Goal: Task Accomplishment & Management: Complete application form

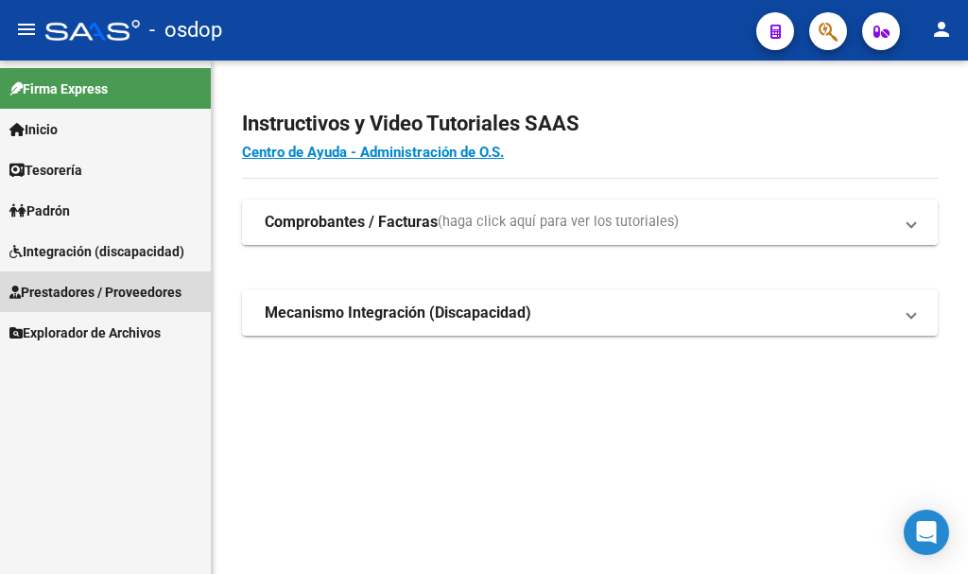
click at [132, 290] on span "Prestadores / Proveedores" at bounding box center [95, 292] width 172 height 21
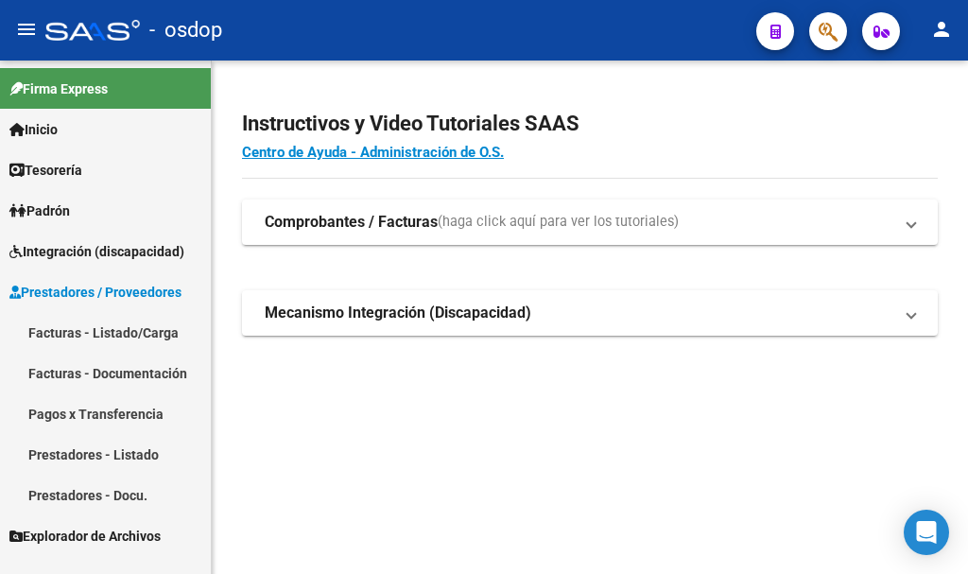
click at [155, 332] on link "Facturas - Listado/Carga" at bounding box center [105, 332] width 211 height 41
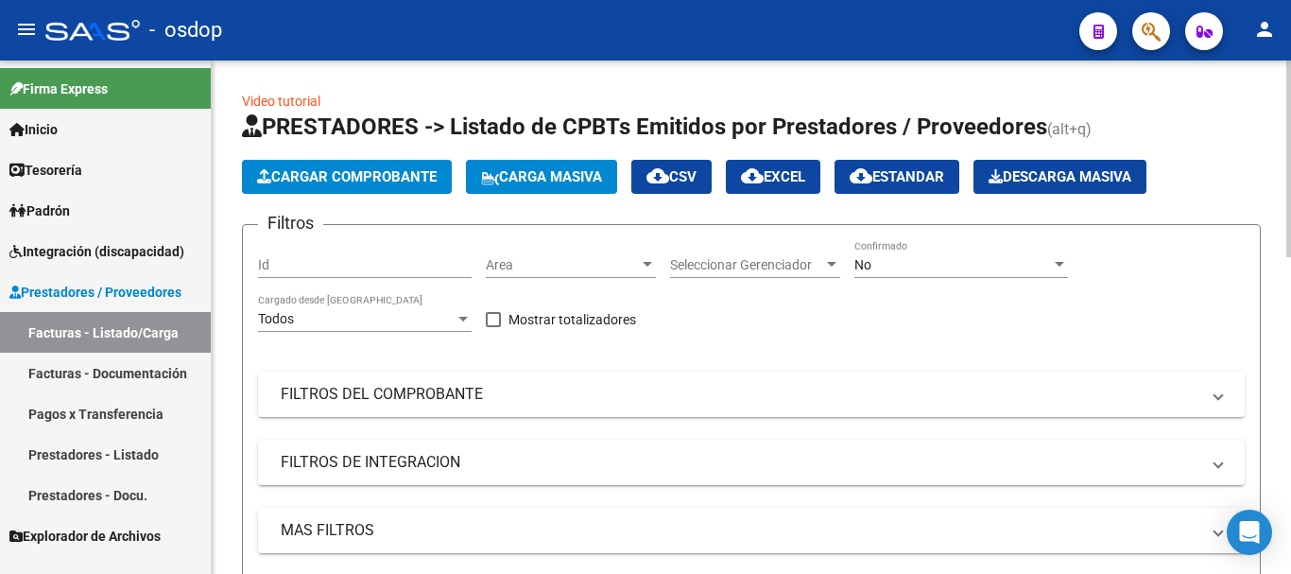
scroll to position [189, 0]
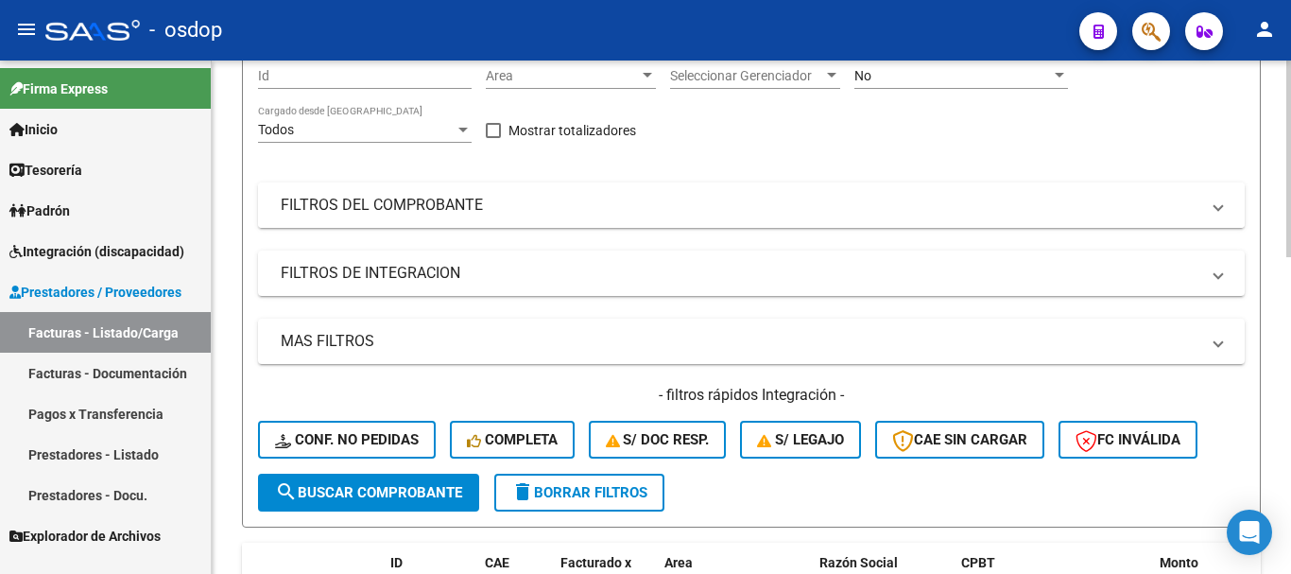
click at [505, 213] on mat-panel-title "FILTROS DEL COMPROBANTE" at bounding box center [740, 205] width 919 height 21
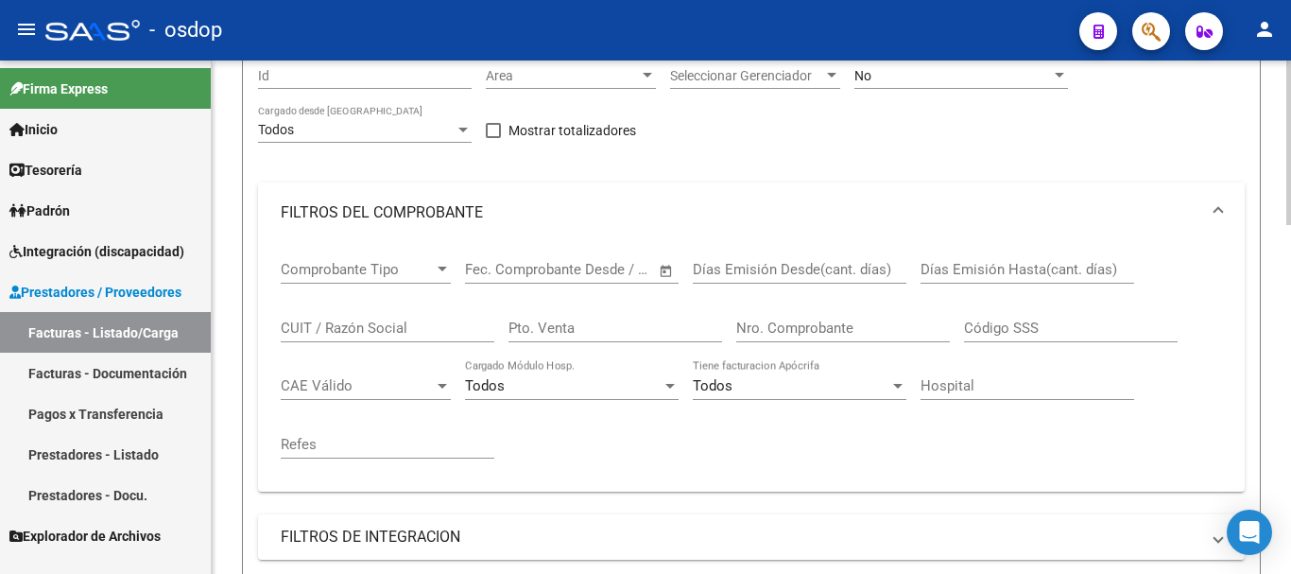
click at [376, 324] on input "CUIT / Razón Social" at bounding box center [388, 327] width 214 height 17
paste input "27177636083"
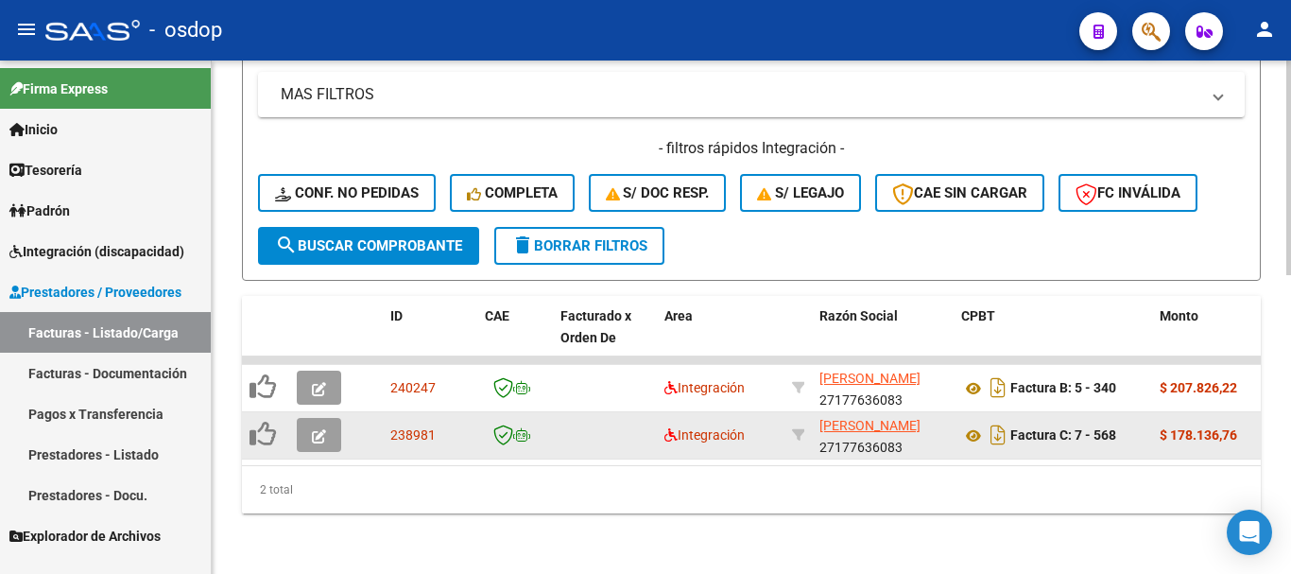
type input "27177636083"
click at [315, 426] on span "button" at bounding box center [319, 434] width 14 height 17
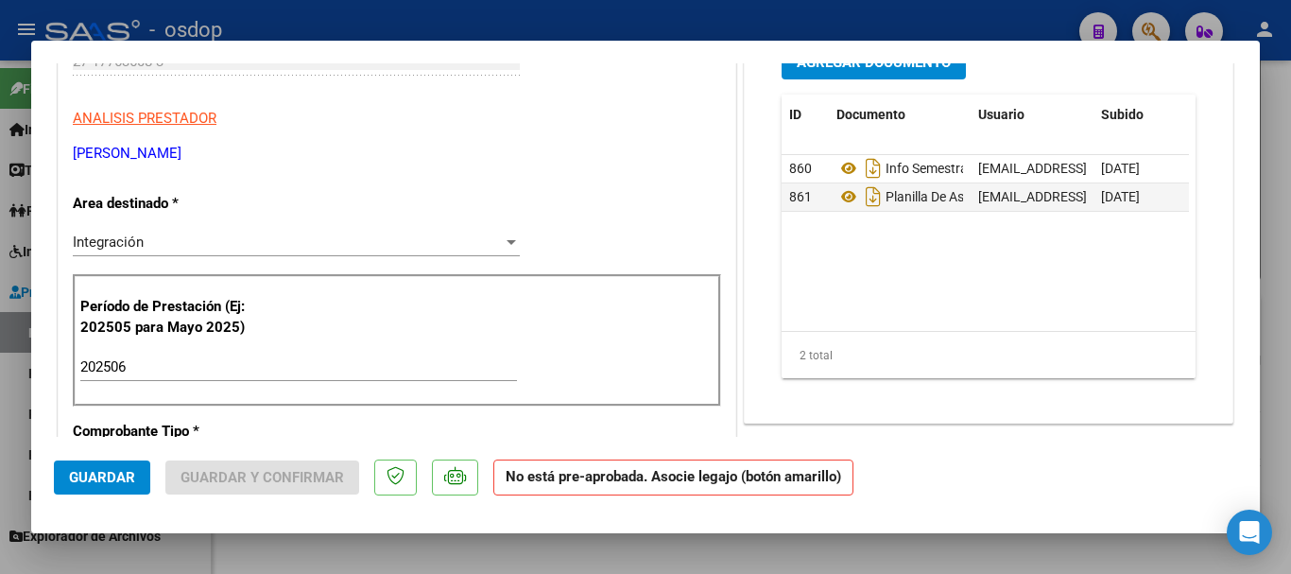
scroll to position [0, 0]
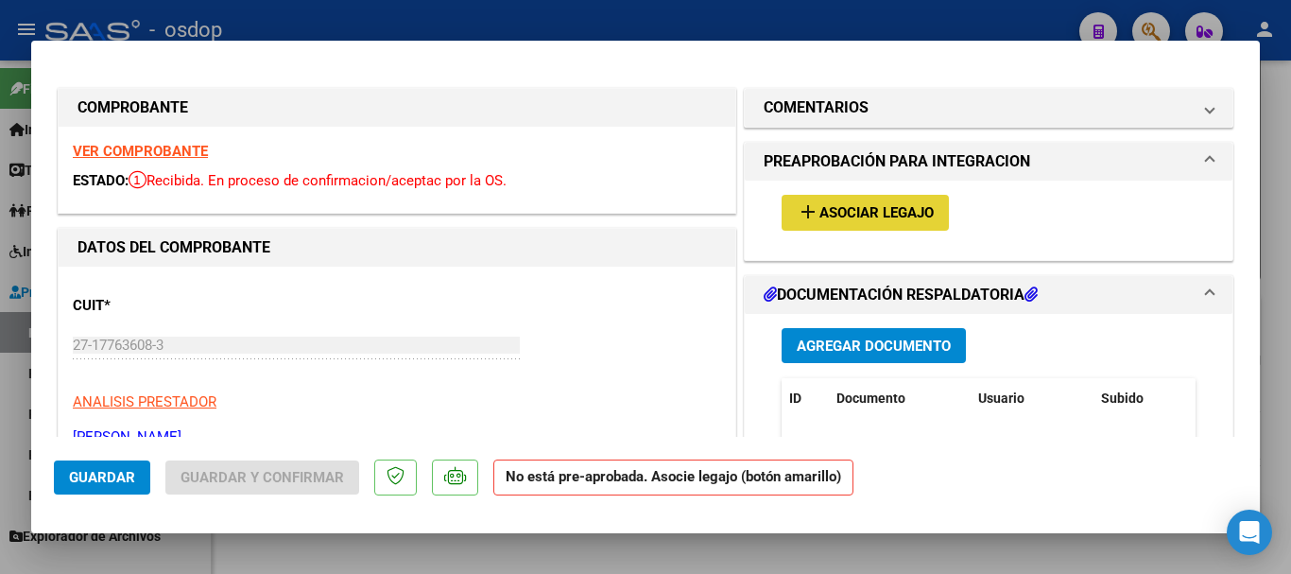
click at [867, 209] on span "Asociar Legajo" at bounding box center [877, 213] width 114 height 17
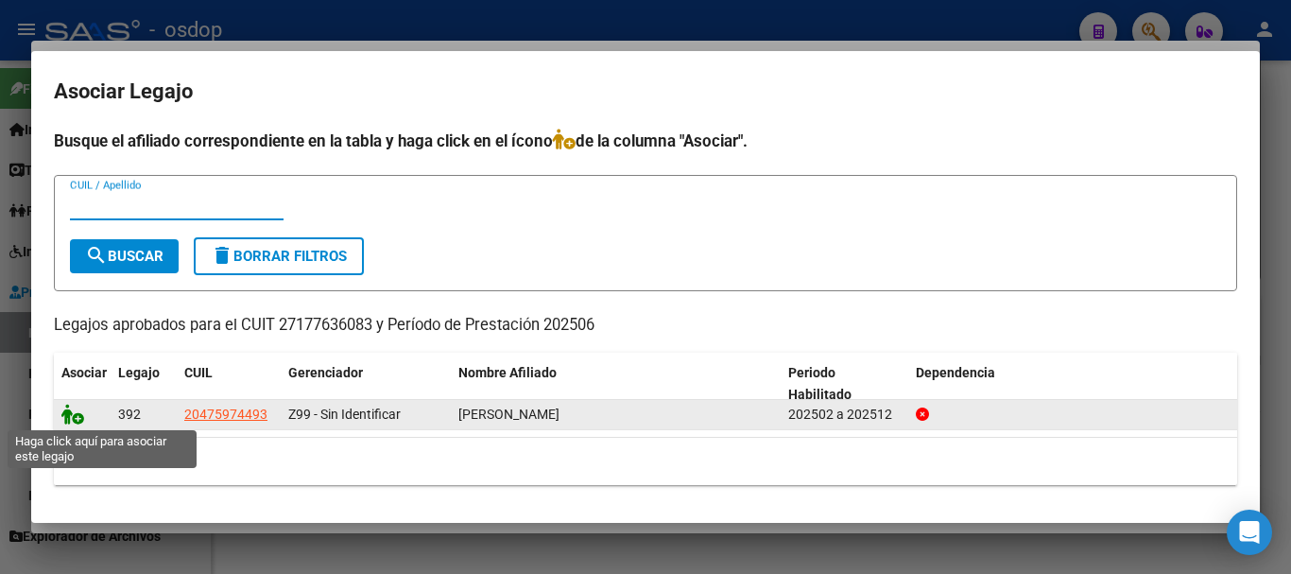
click at [78, 418] on icon at bounding box center [72, 414] width 23 height 21
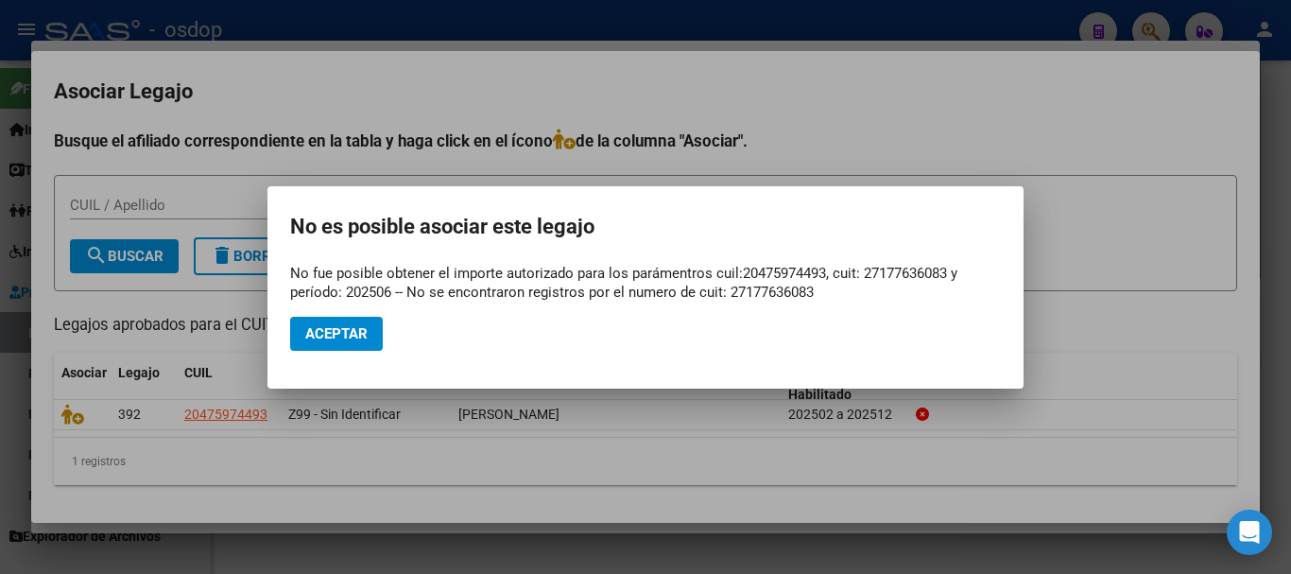
click at [967, 422] on div at bounding box center [645, 287] width 1291 height 574
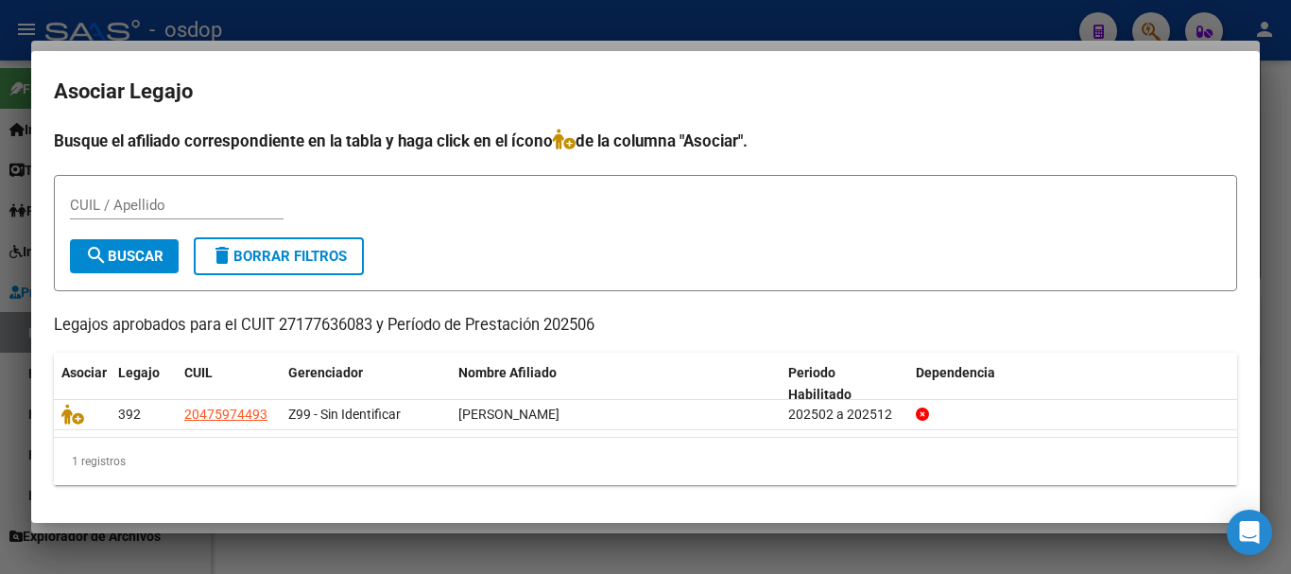
click at [905, 21] on div at bounding box center [645, 287] width 1291 height 574
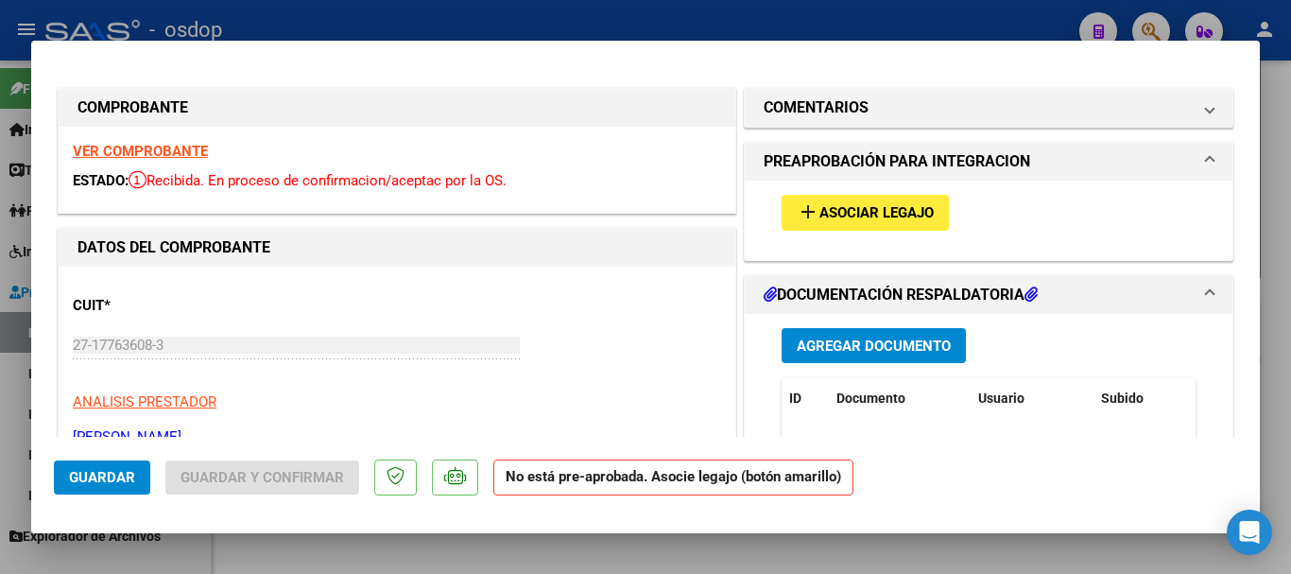
click at [911, 21] on div at bounding box center [645, 287] width 1291 height 574
type input "$ 0,00"
